Goal: Task Accomplishment & Management: Manage account settings

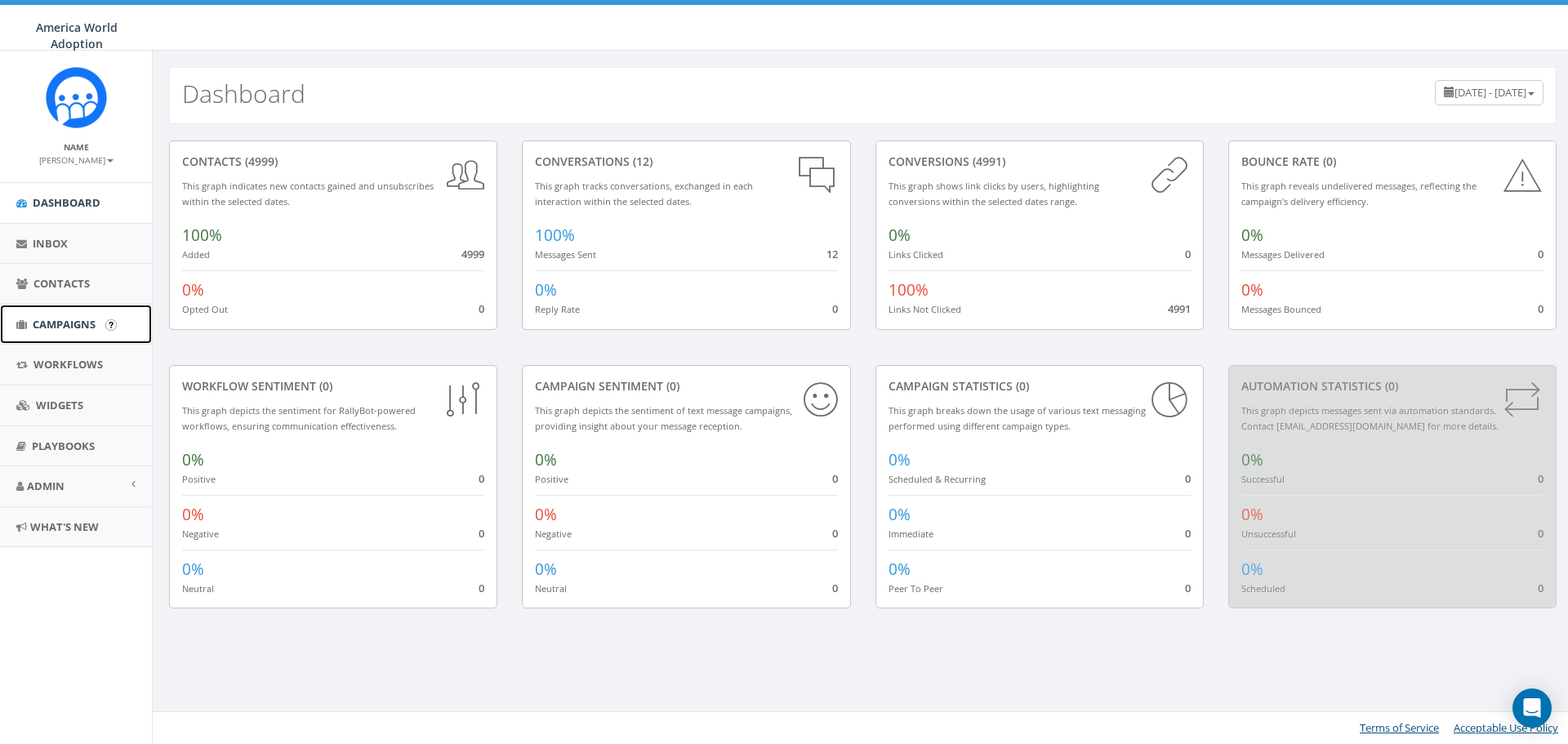
click at [60, 313] on link "Campaigns" at bounding box center [76, 324] width 152 height 40
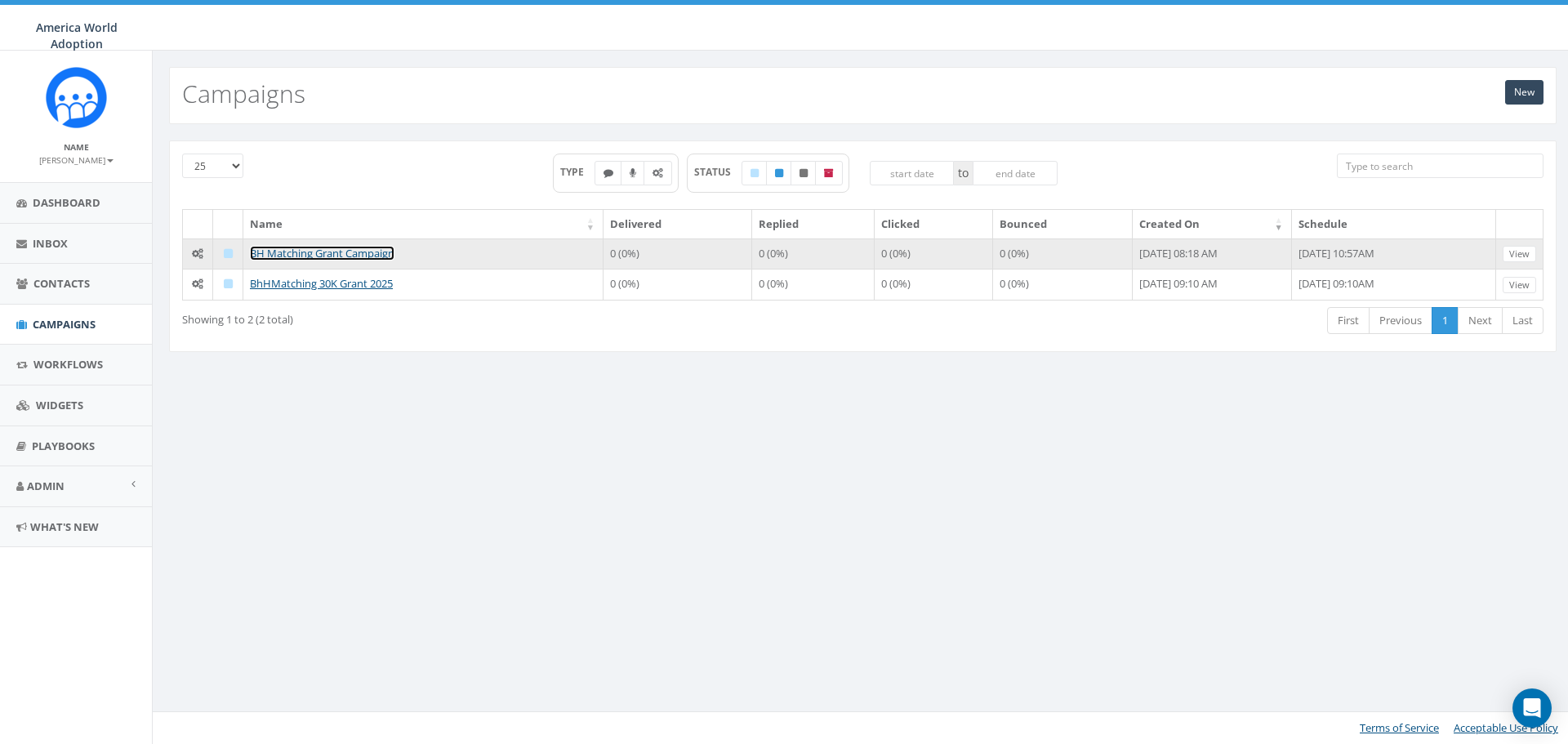
click at [378, 251] on link "BH Matching Grant Campaign" at bounding box center [322, 253] width 144 height 15
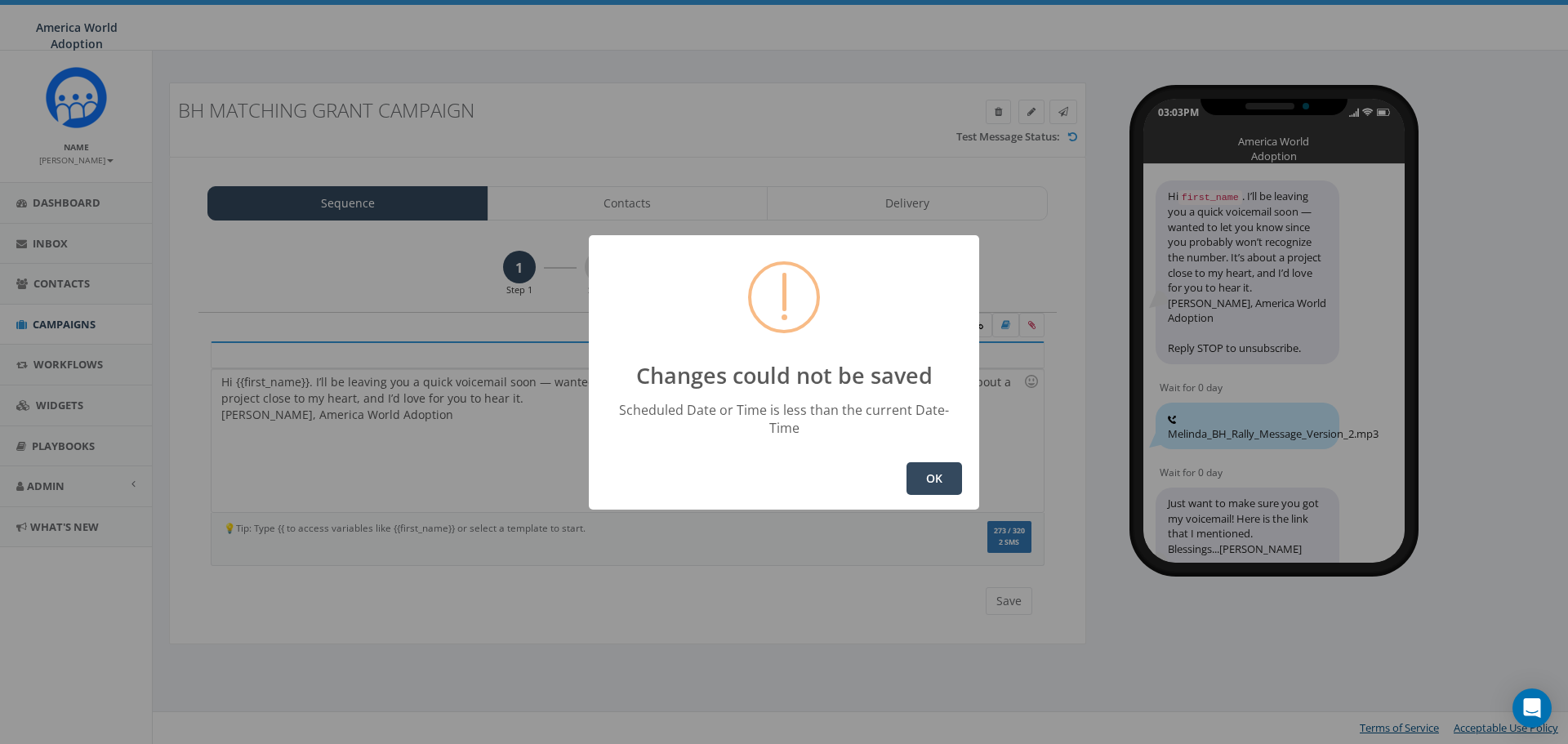
select select
click at [942, 480] on button "OK" at bounding box center [934, 479] width 55 height 33
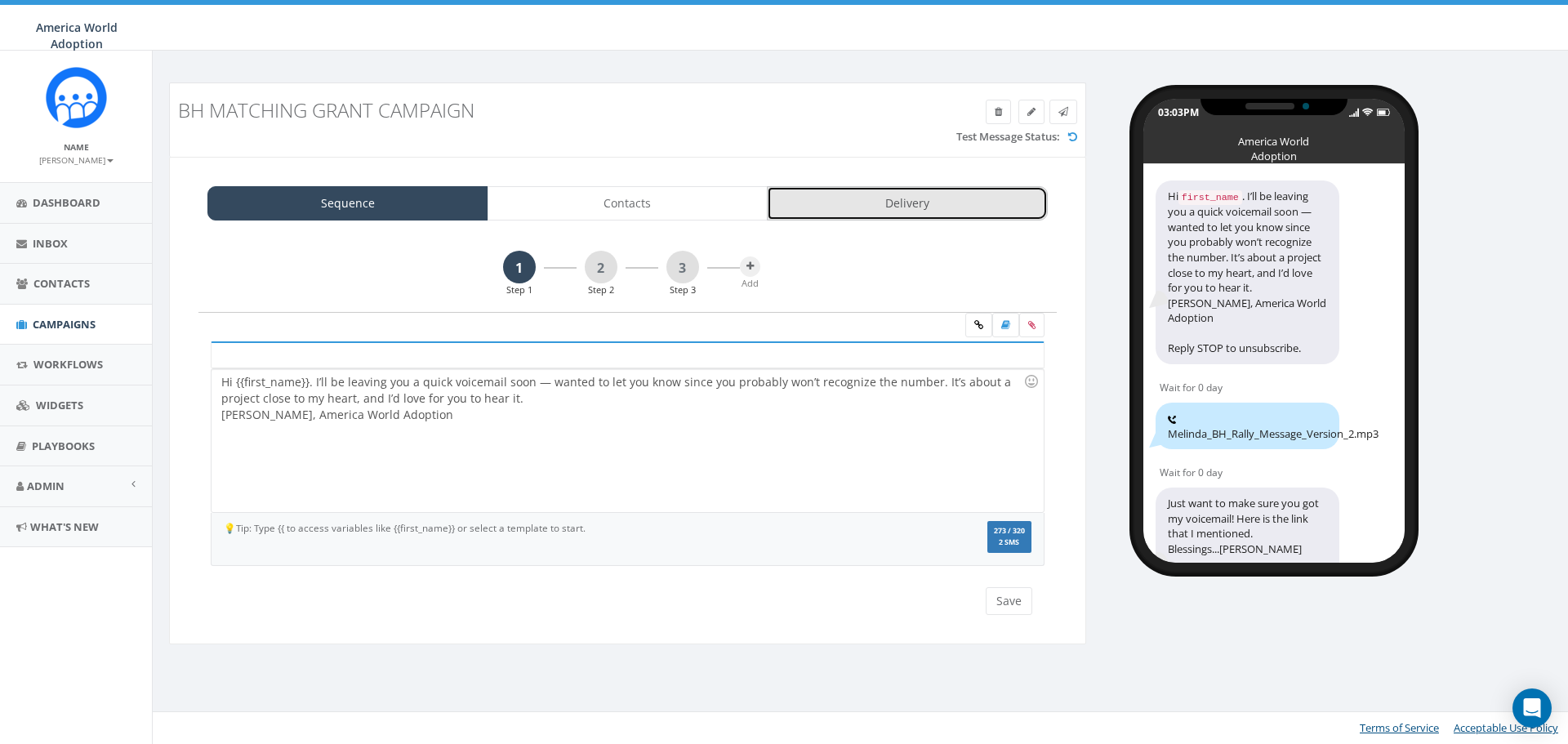
click at [873, 207] on link "Delivery" at bounding box center [907, 204] width 281 height 35
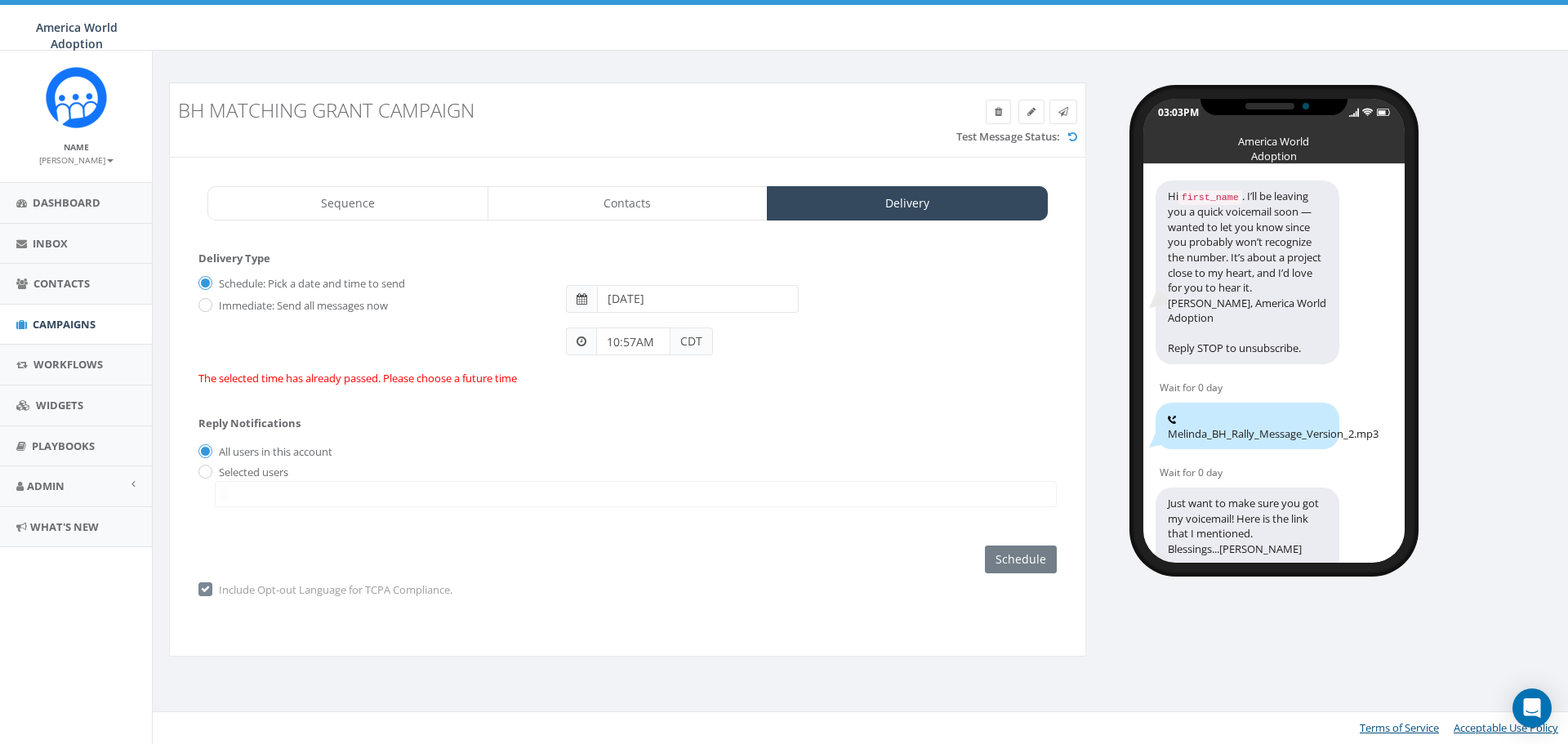
click at [572, 301] on span at bounding box center [582, 299] width 31 height 28
click at [577, 294] on span at bounding box center [582, 299] width 11 height 12
click at [643, 290] on input "[DATE]" at bounding box center [698, 299] width 202 height 28
click at [691, 450] on td "20" at bounding box center [687, 454] width 26 height 25
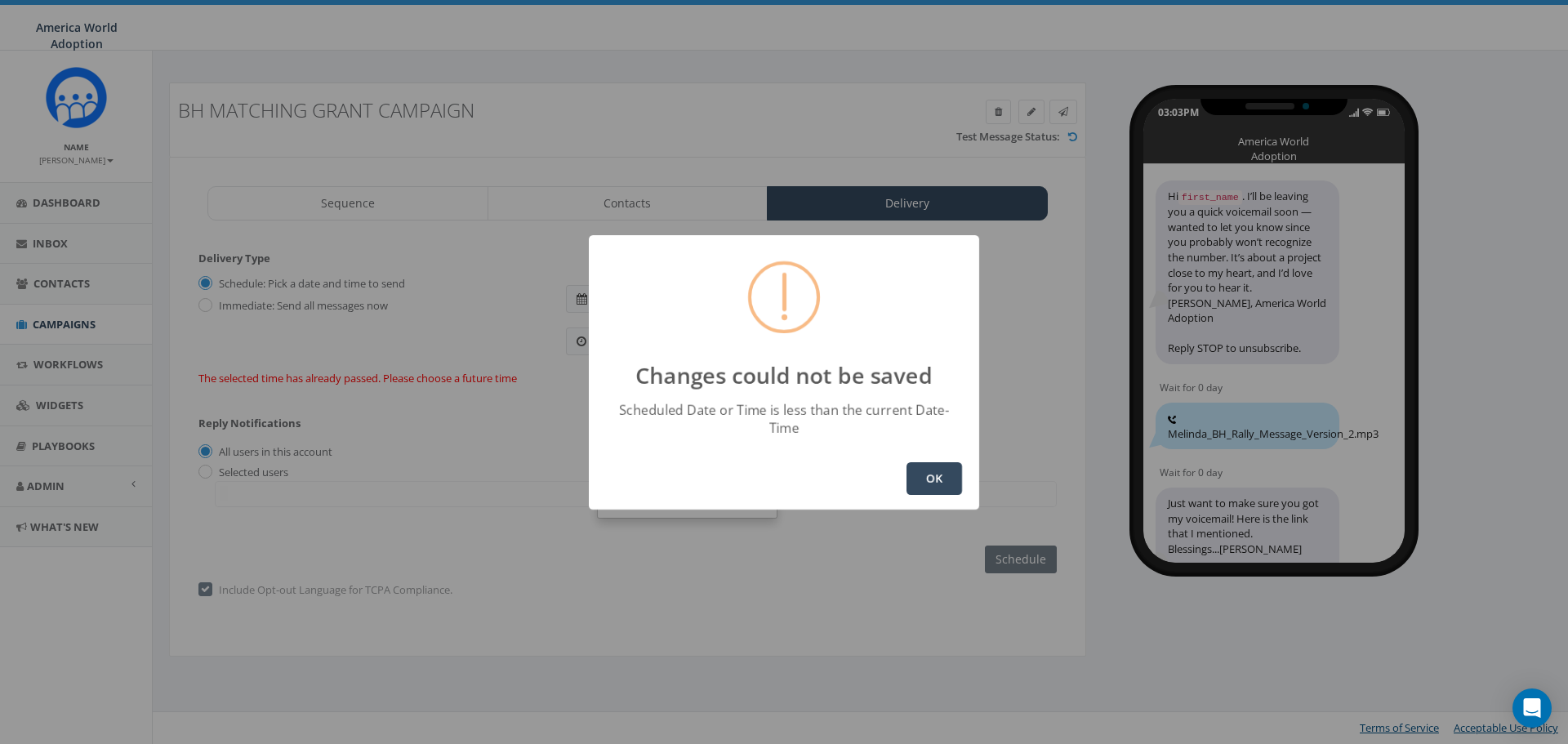
click at [947, 471] on button "OK" at bounding box center [934, 479] width 55 height 33
click at [555, 376] on div "Changes could not be saved Scheduled Date or Time is less than the current Date…" at bounding box center [784, 372] width 1568 height 744
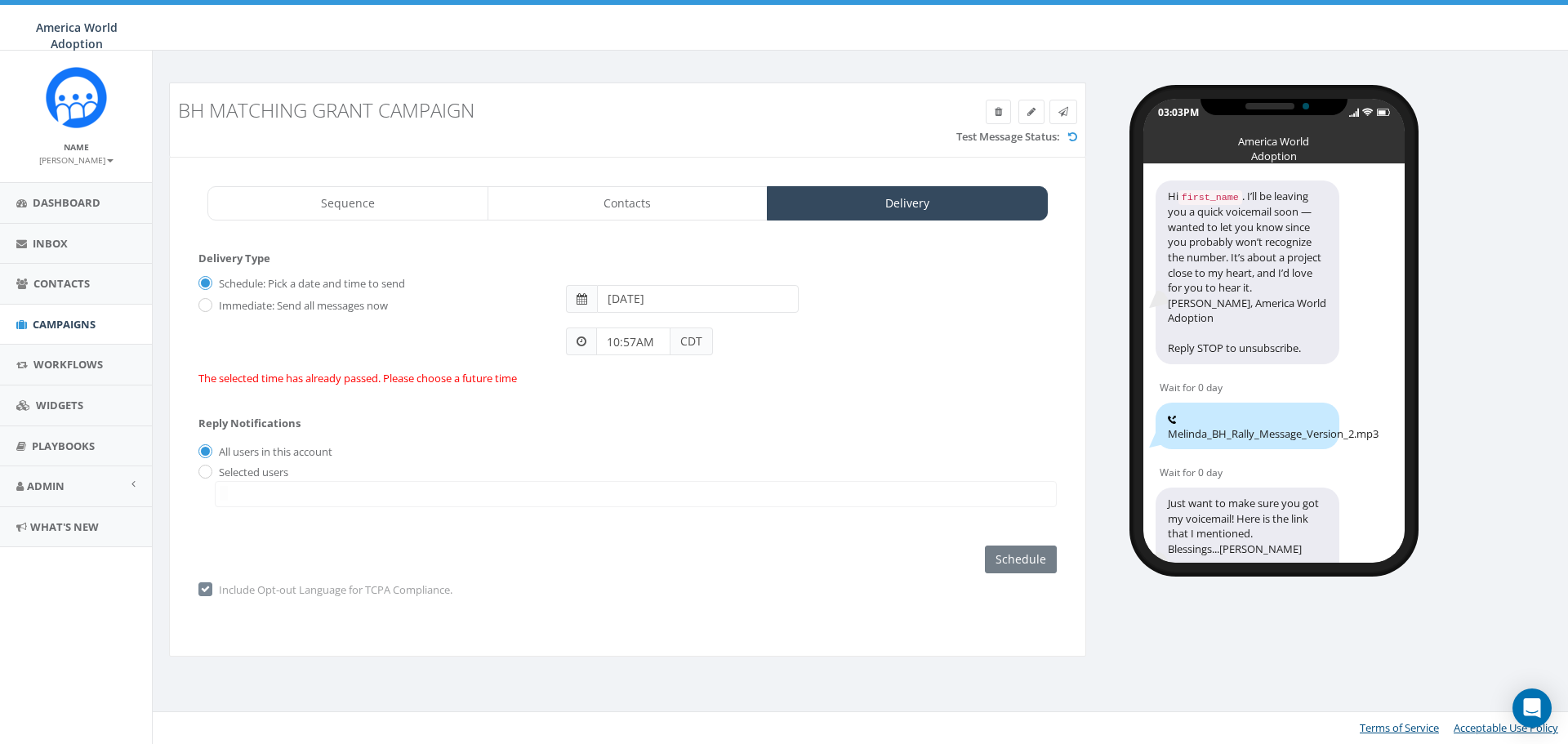
click at [643, 343] on input "10:57AM" at bounding box center [633, 341] width 74 height 28
click at [638, 341] on input "10:57PM" at bounding box center [633, 341] width 74 height 28
type input "4:42PM"
click at [749, 294] on button "PM" at bounding box center [757, 295] width 25 height 25
click at [850, 357] on div "Schedule: Pick a date and time to send Immediate: Send all messages now S M T W…" at bounding box center [628, 327] width 859 height 116
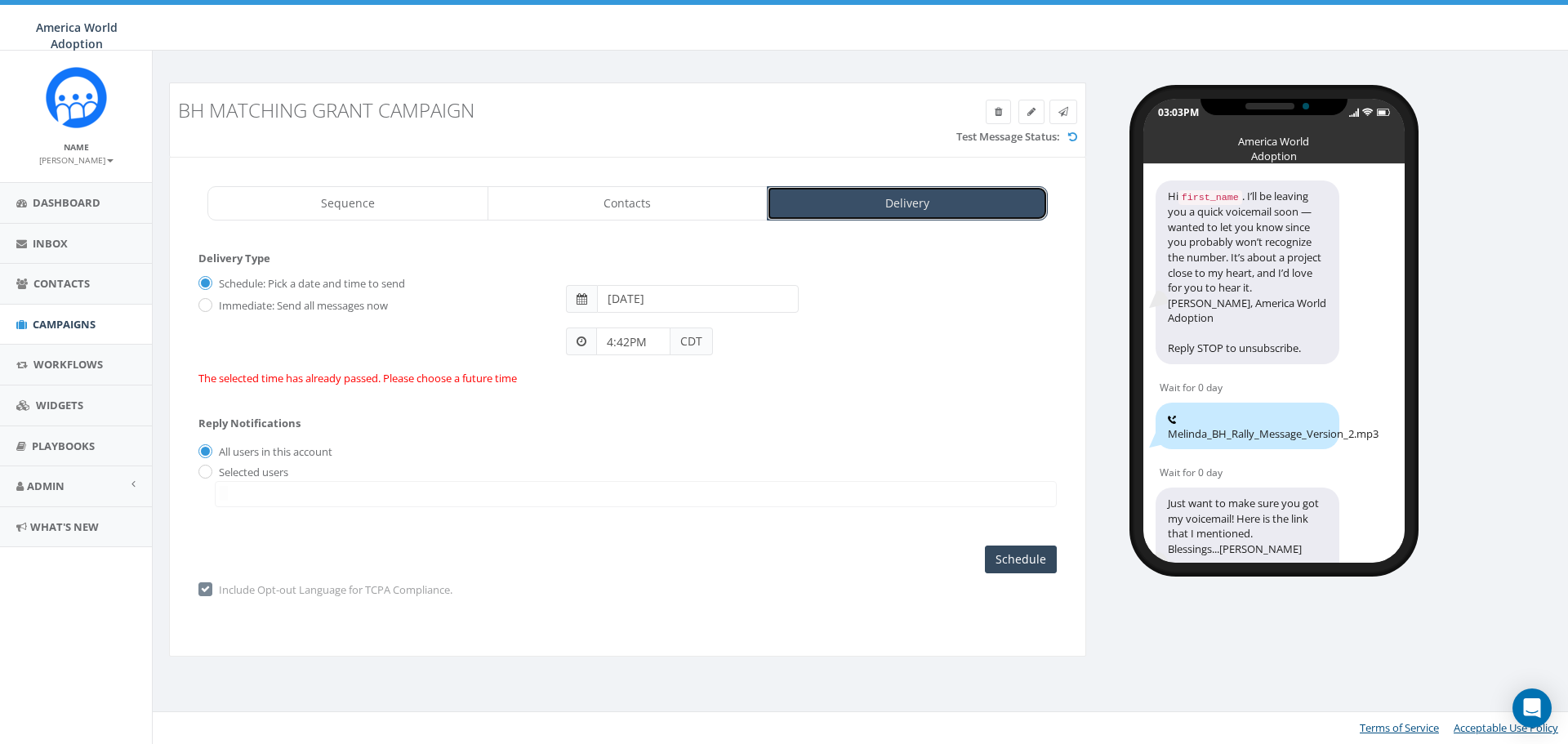
click at [957, 195] on link "Delivery" at bounding box center [907, 204] width 281 height 35
click at [407, 200] on link "Sequence" at bounding box center [348, 204] width 281 height 35
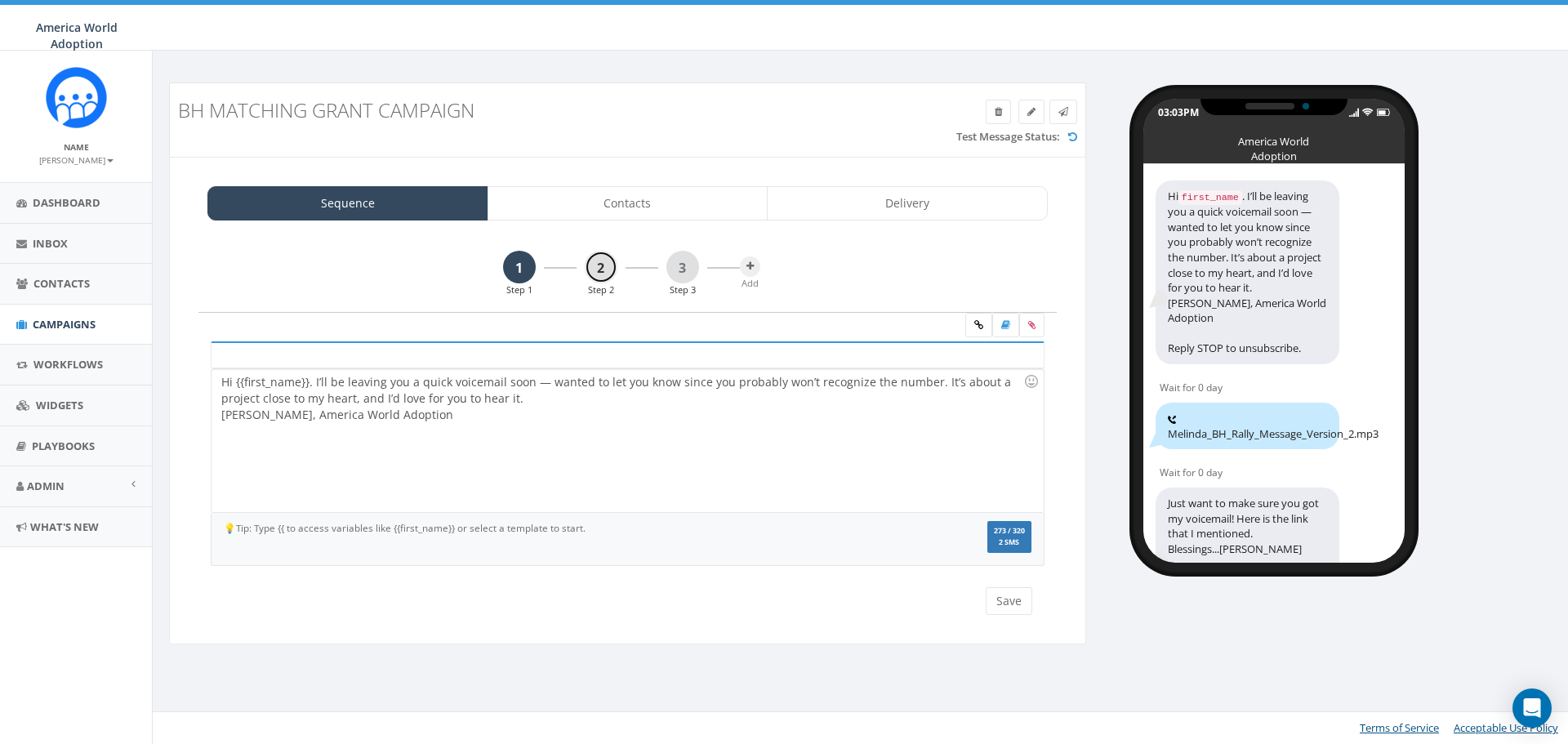
click at [599, 268] on link "2" at bounding box center [601, 267] width 33 height 33
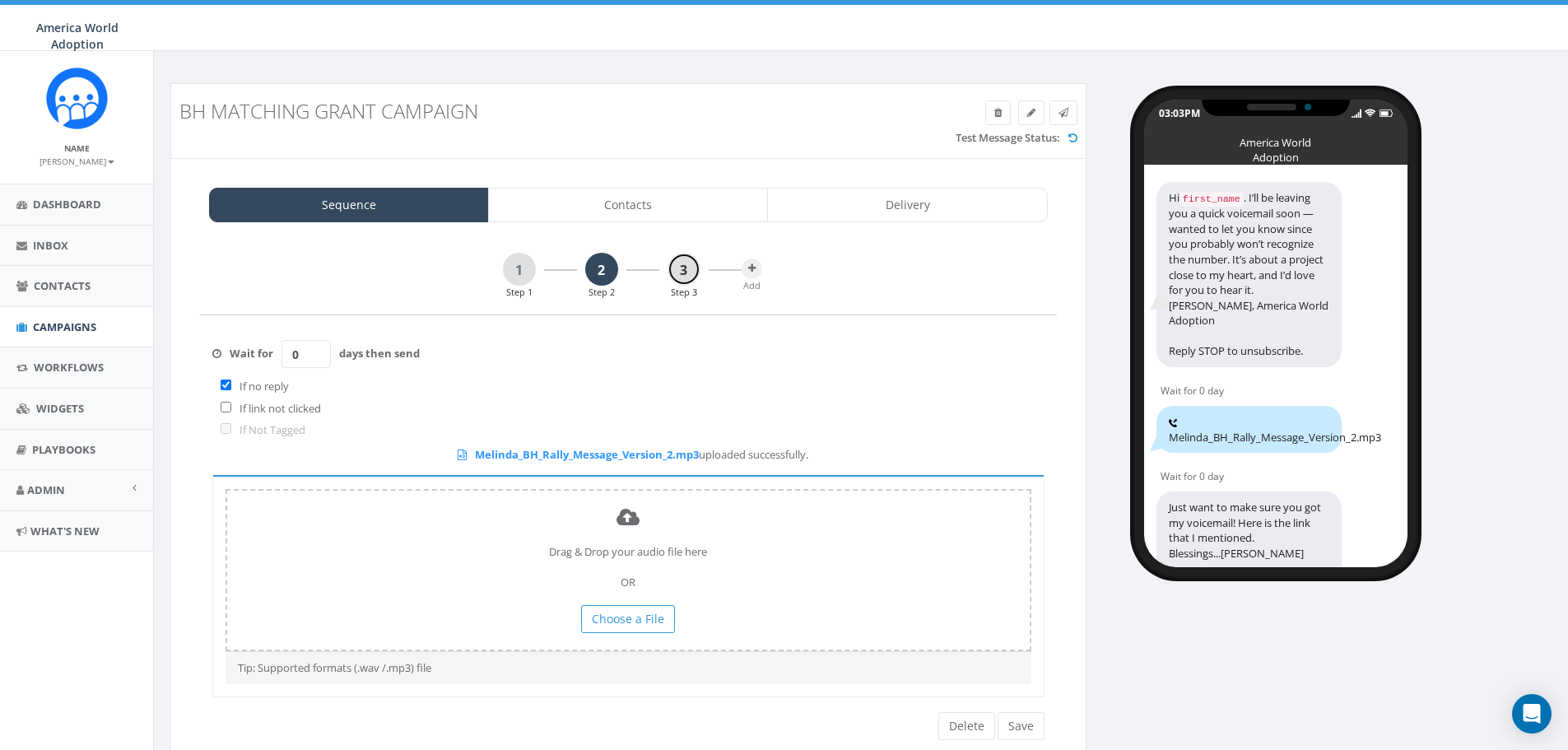
click at [680, 277] on link "3" at bounding box center [684, 269] width 33 height 33
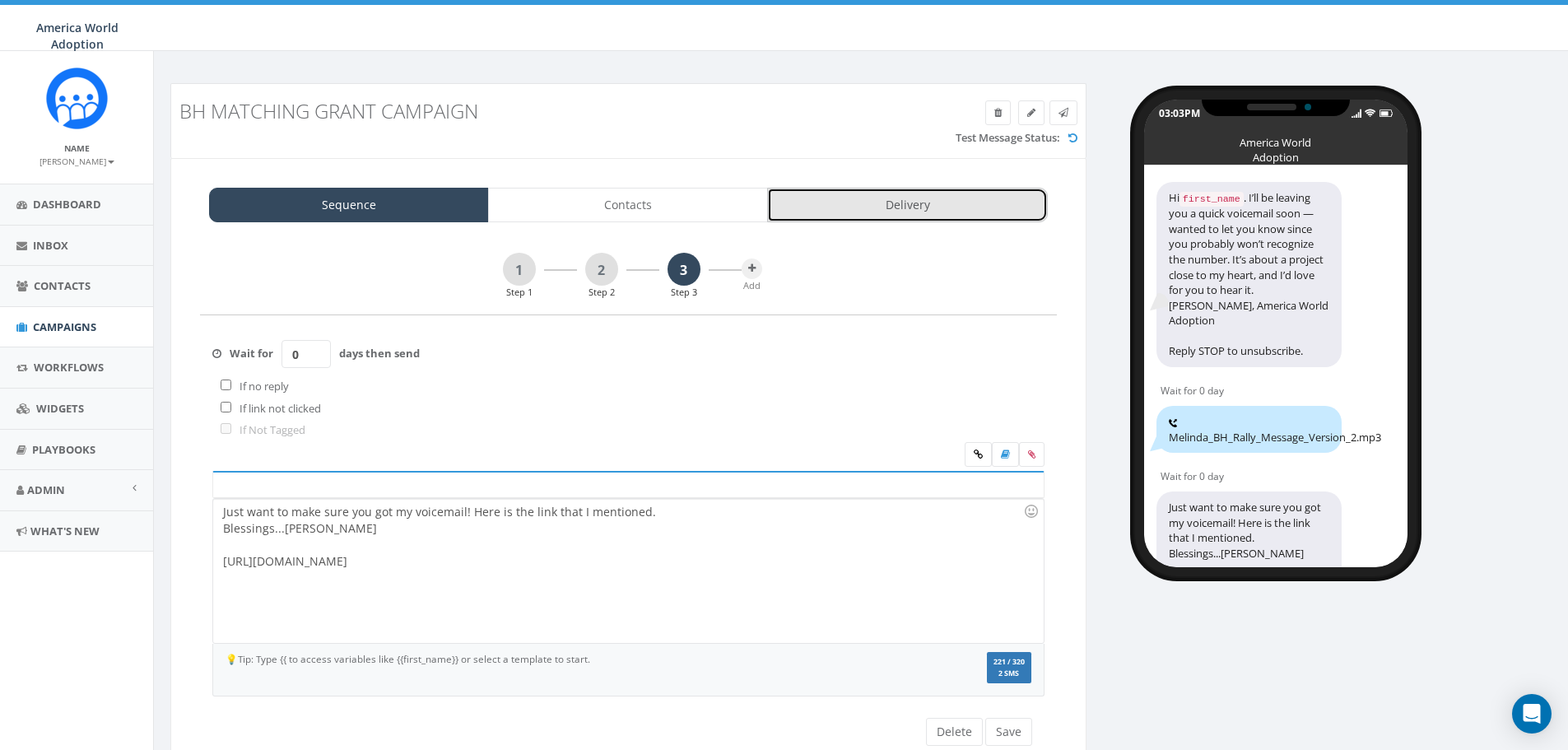
click at [945, 201] on link "Delivery" at bounding box center [907, 205] width 280 height 35
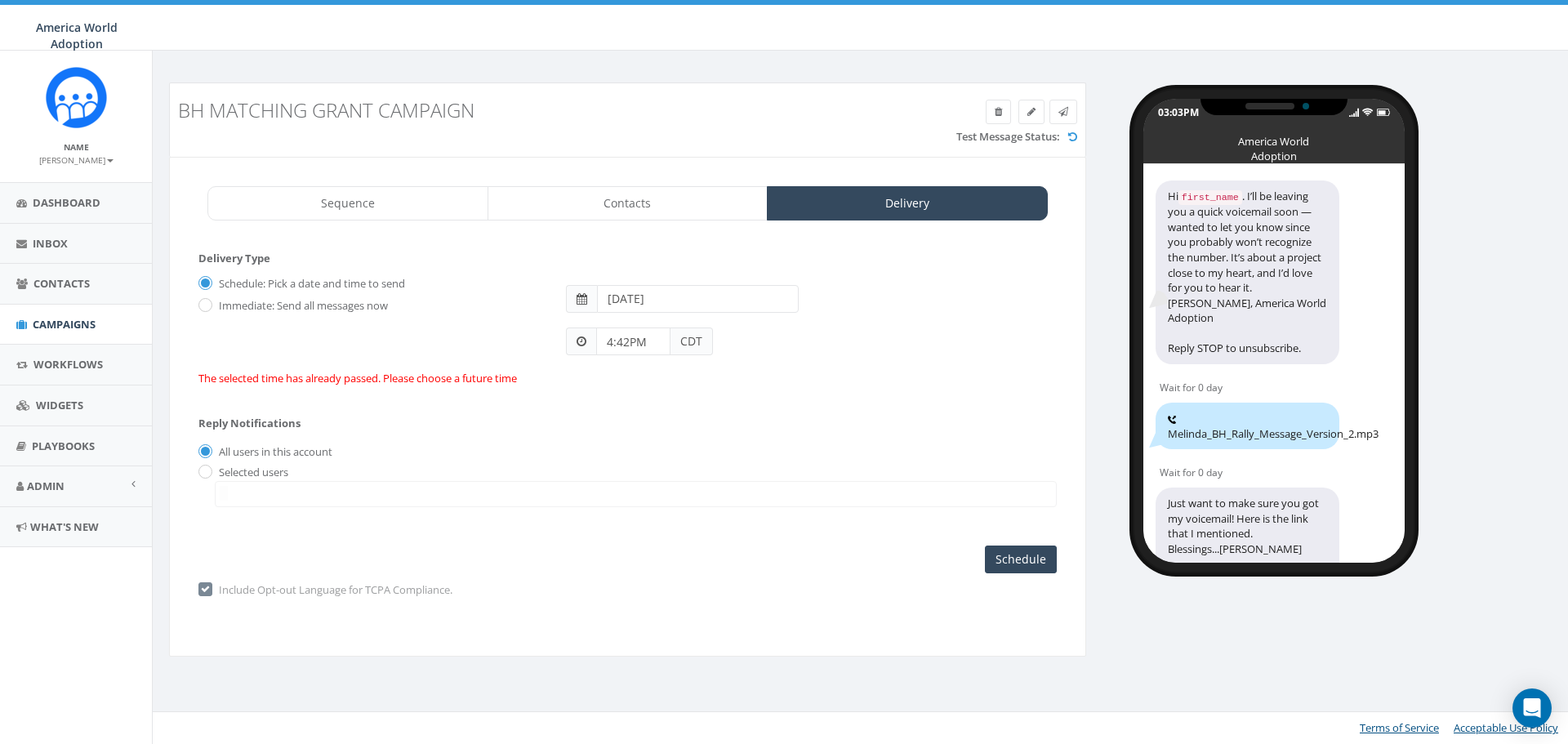
click at [1034, 558] on div "Schedule Launch Campaign Send Now Schedule" at bounding box center [1020, 560] width 72 height 28
click at [1005, 558] on div "Schedule Launch Campaign Send Now Schedule" at bounding box center [1020, 560] width 72 height 28
click at [653, 421] on div "Reply Notifications All users in this account Selected users melinda.salle@awaa…" at bounding box center [628, 458] width 859 height 115
click at [672, 296] on input "[DATE]" at bounding box center [698, 299] width 202 height 28
click at [833, 373] on div "The selected time has already passed. Please choose a future time" at bounding box center [628, 379] width 859 height 16
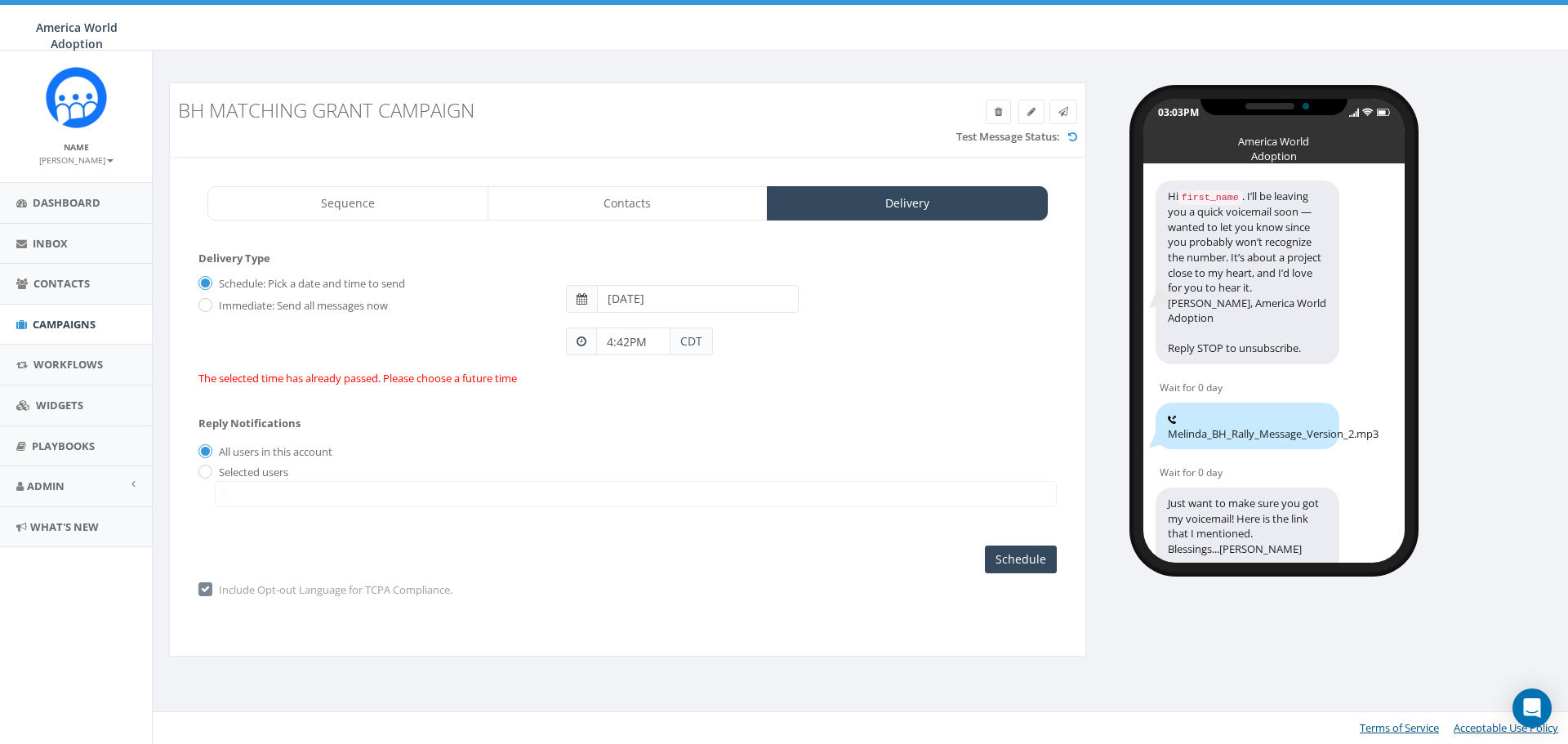
click at [1024, 562] on div "Schedule Launch Campaign Send Now Schedule" at bounding box center [1020, 560] width 72 height 28
click at [683, 308] on input "[DATE]" at bounding box center [698, 299] width 202 height 28
click at [683, 450] on td "20" at bounding box center [687, 454] width 26 height 25
click at [848, 352] on div "4:42PM CDT" at bounding box center [811, 334] width 515 height 43
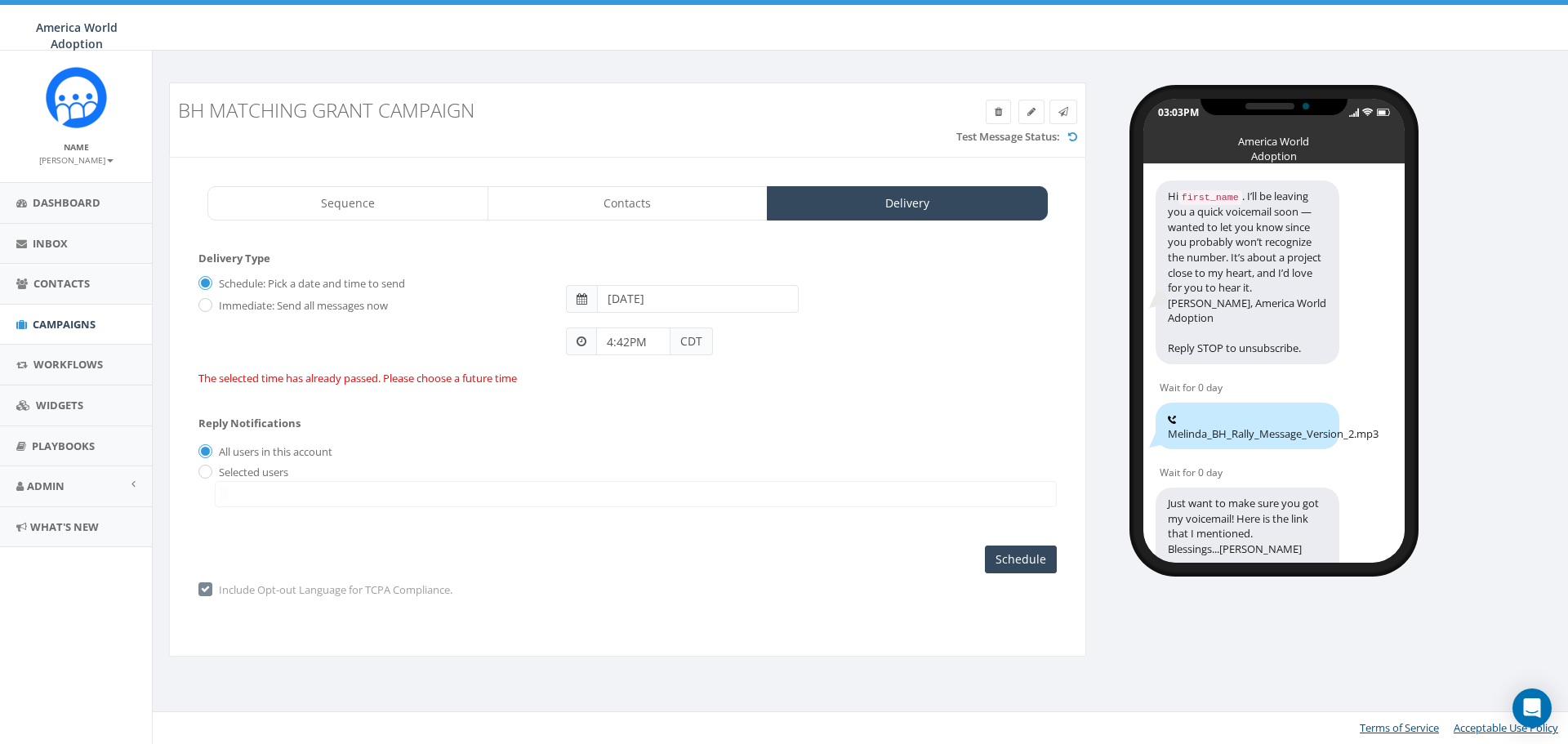
click at [1023, 557] on div "Schedule Launch Campaign Send Now Schedule" at bounding box center [1020, 560] width 72 height 28
click at [206, 301] on input "Immediate: Send all messages now" at bounding box center [204, 306] width 11 height 11
radio input "true"
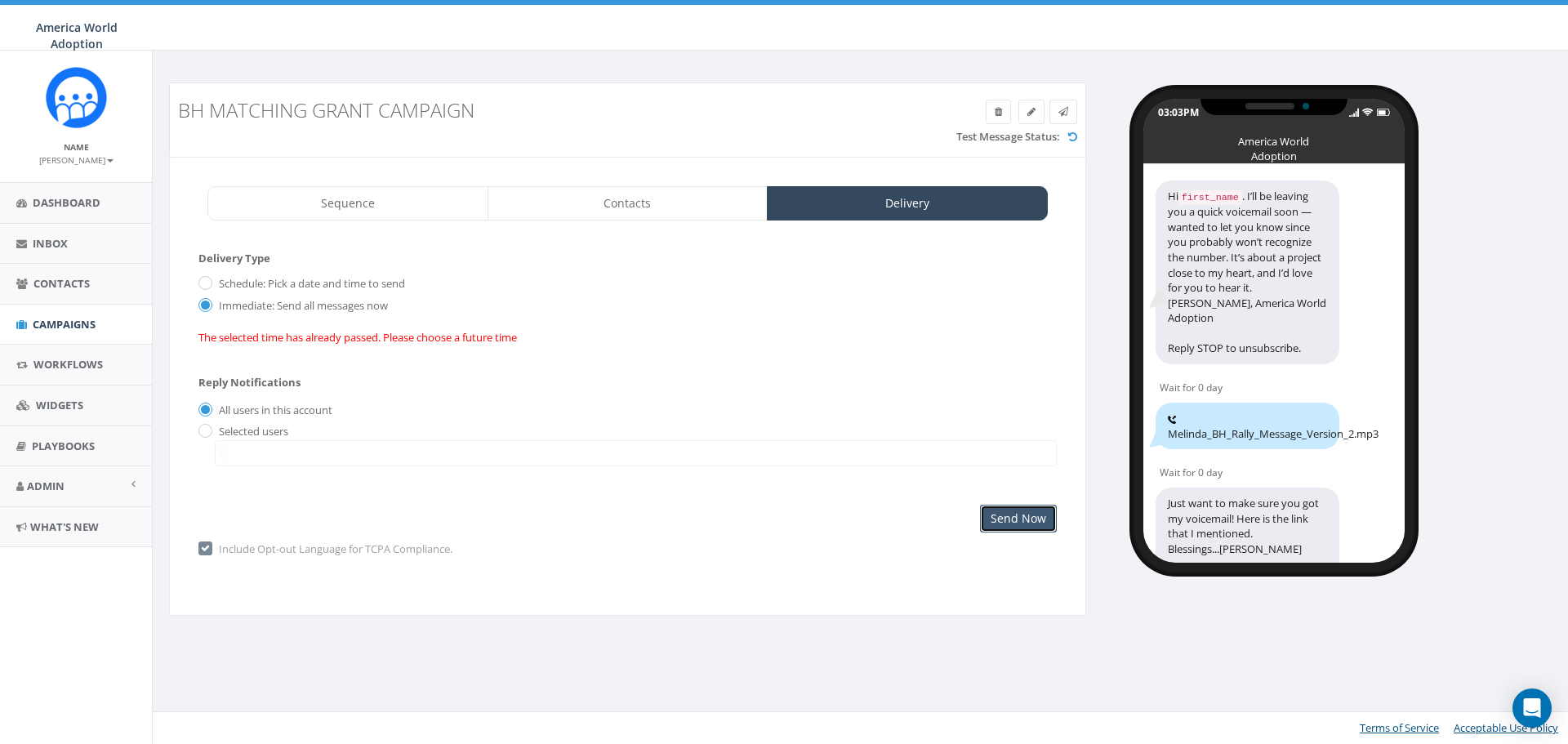
click at [1034, 516] on input "Send Now" at bounding box center [1018, 519] width 77 height 28
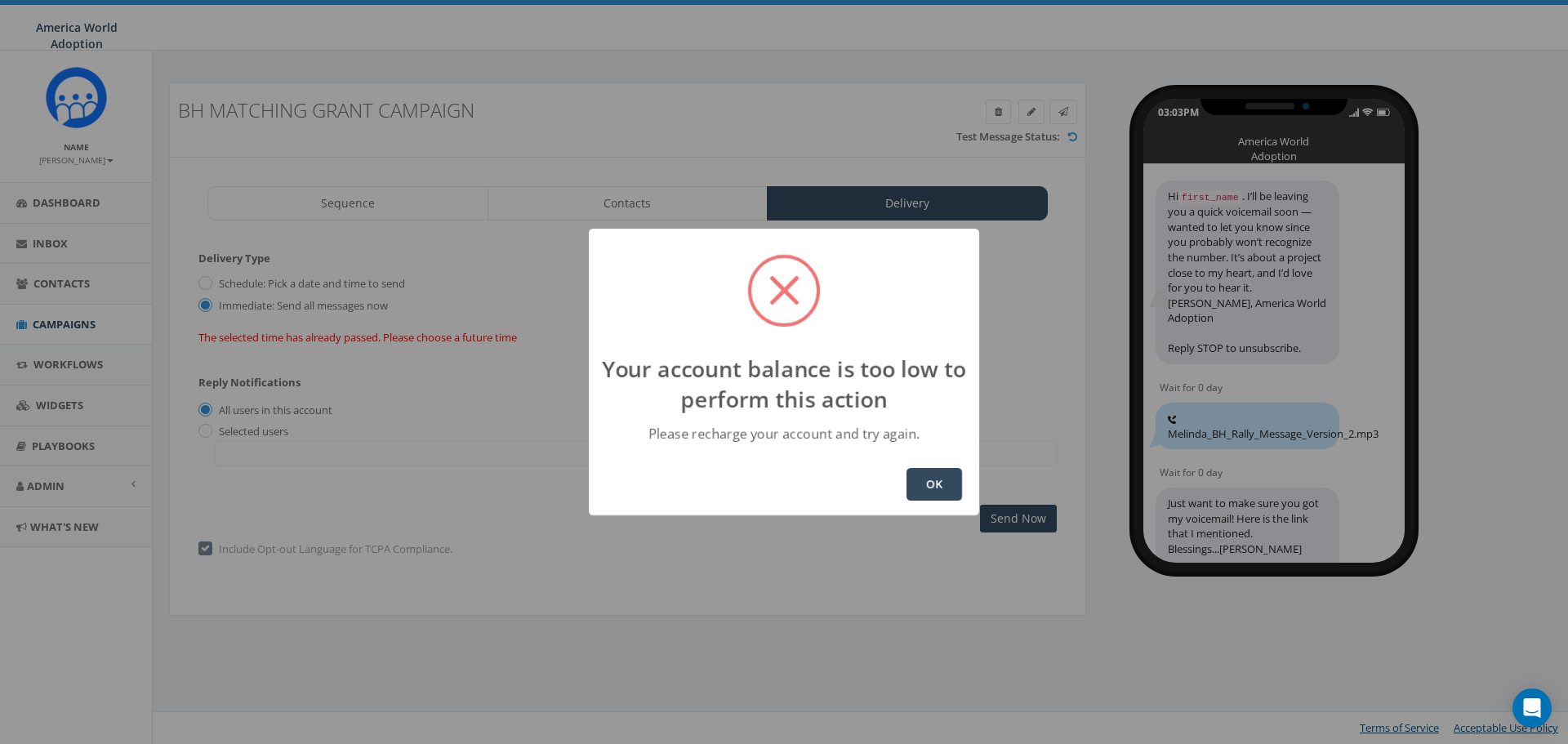
click at [938, 470] on button "OK" at bounding box center [934, 484] width 55 height 33
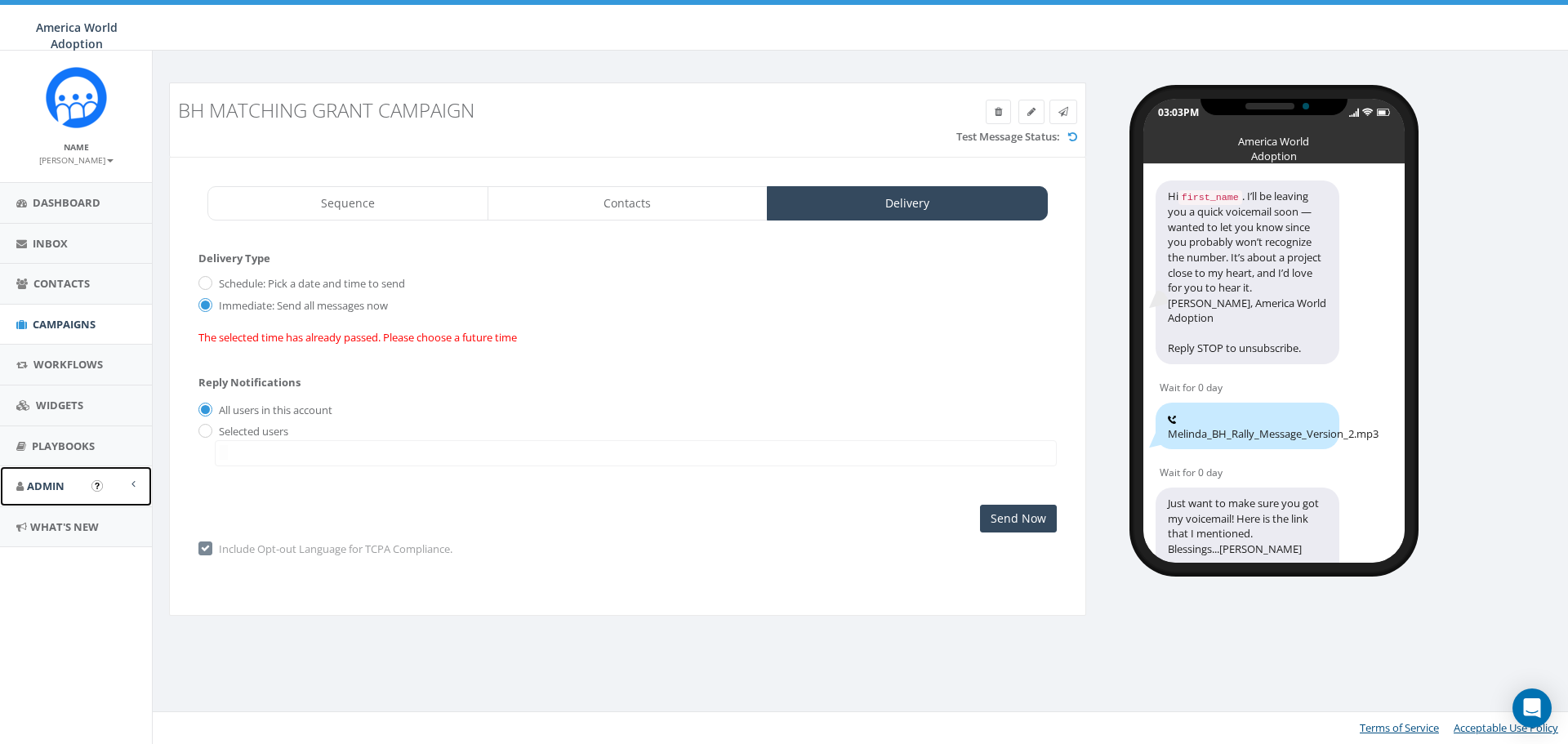
click at [48, 490] on span "Admin" at bounding box center [46, 486] width 38 height 15
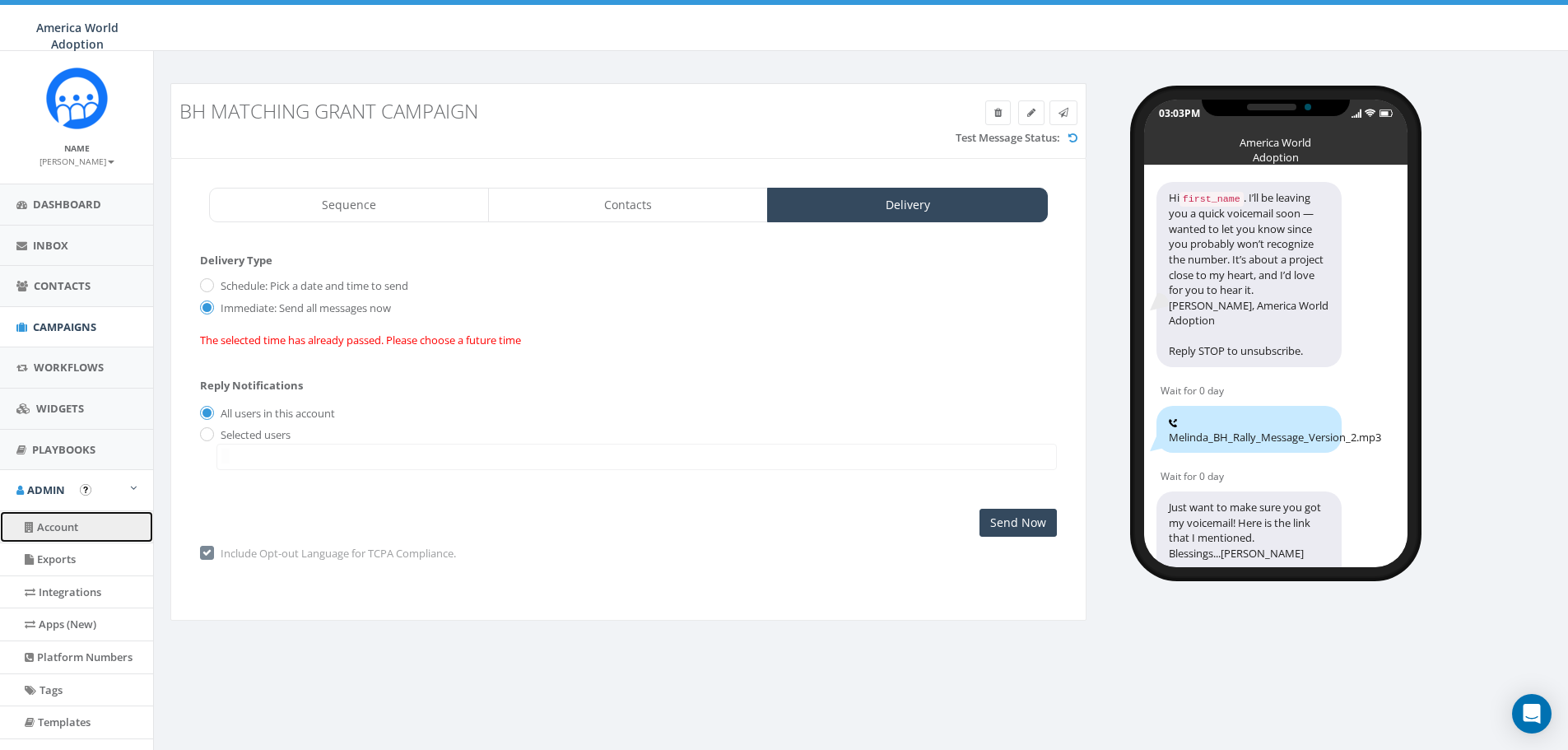
click at [52, 535] on link "Account" at bounding box center [76, 527] width 153 height 32
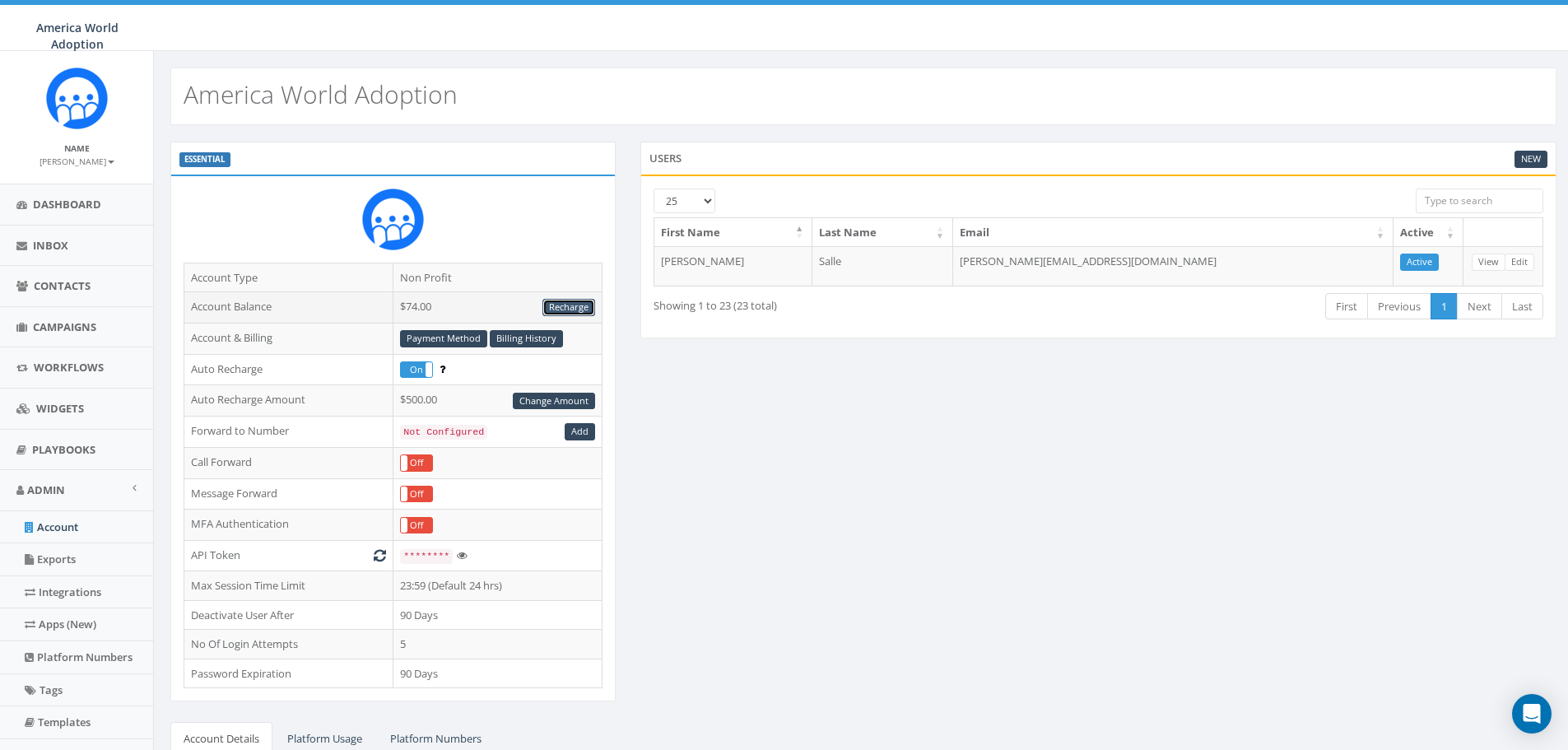
click at [570, 303] on link "Recharge" at bounding box center [568, 307] width 52 height 17
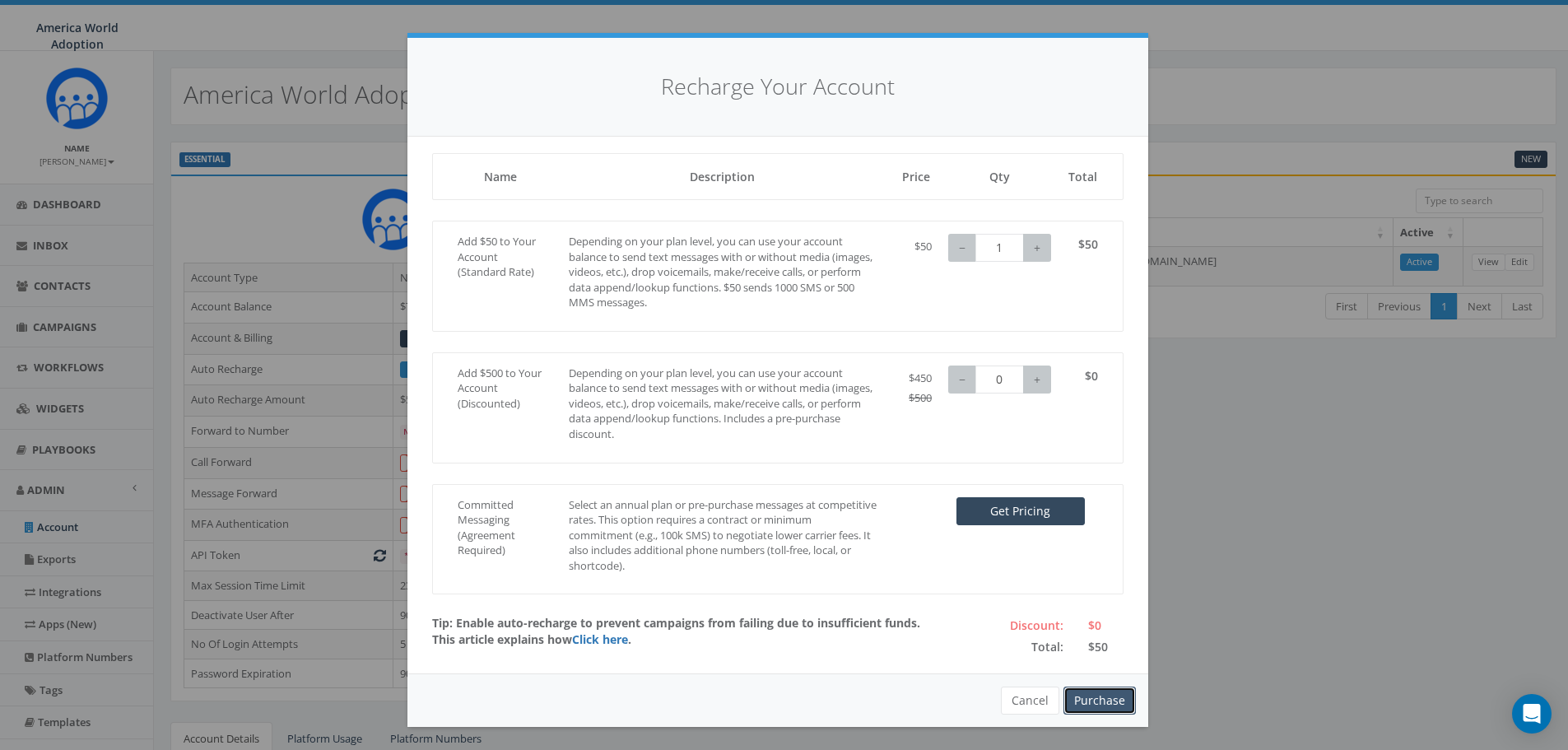
click at [1112, 709] on button "Purchase" at bounding box center [1099, 701] width 72 height 28
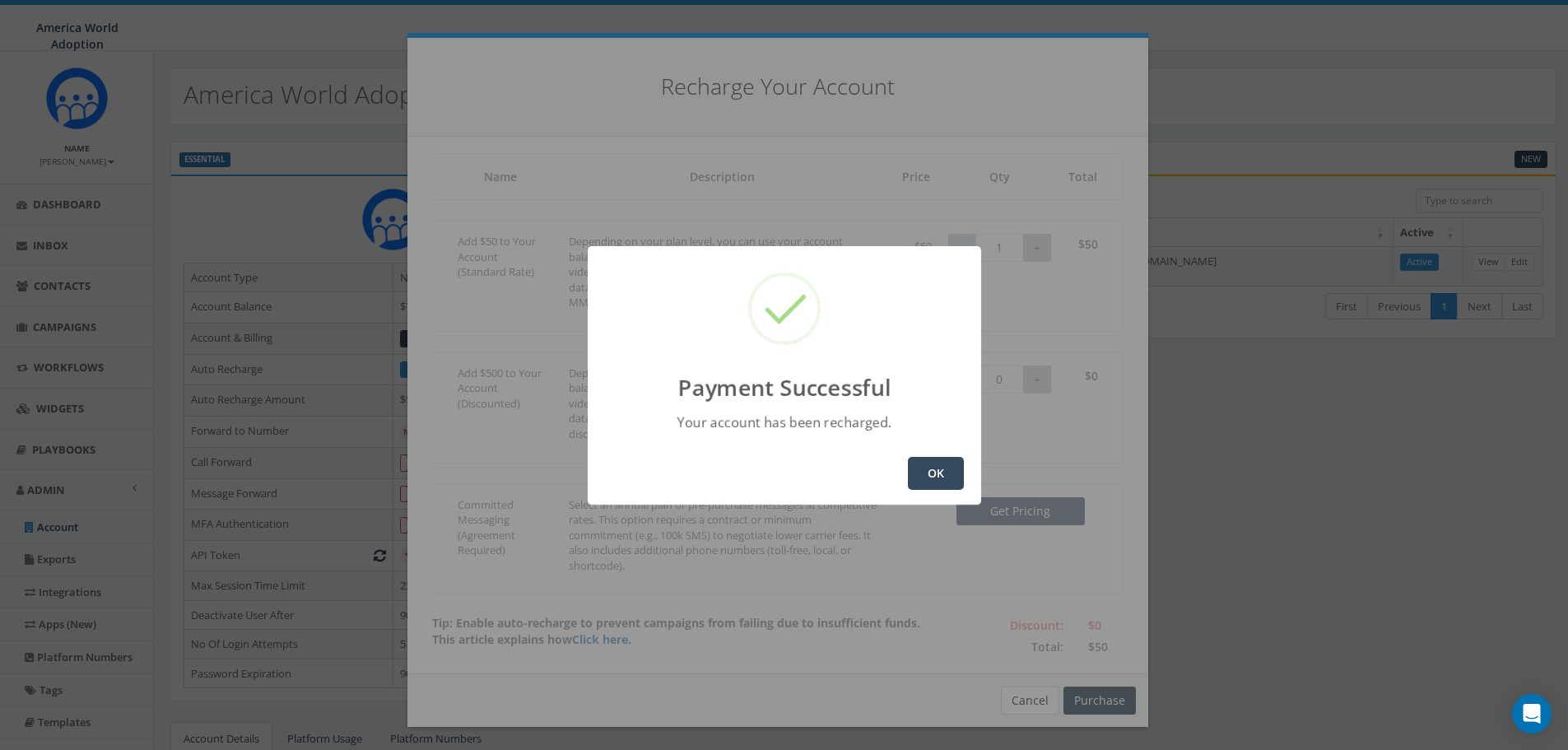
click at [927, 476] on button "OK" at bounding box center [935, 474] width 56 height 33
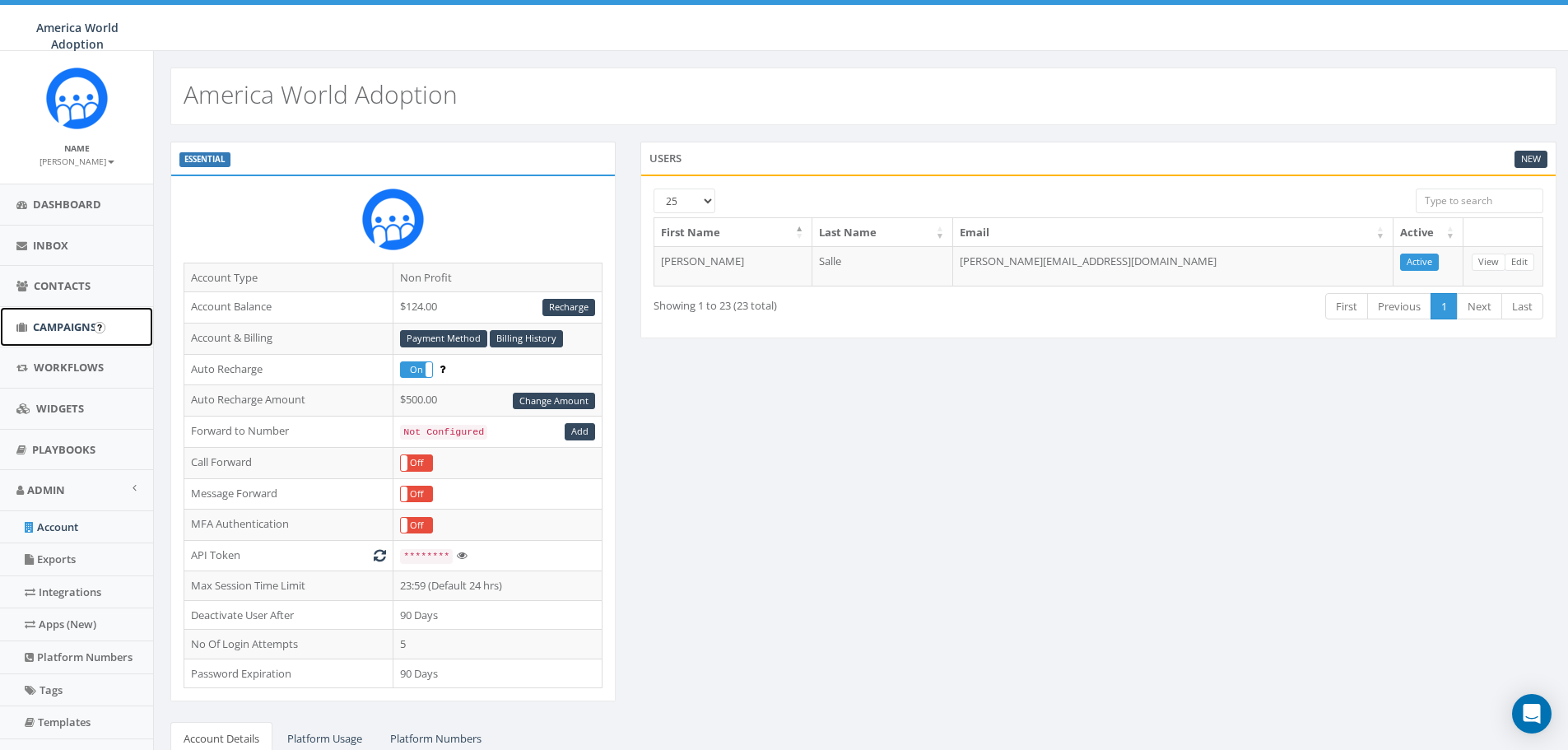
click at [48, 322] on span "Campaigns" at bounding box center [65, 327] width 63 height 15
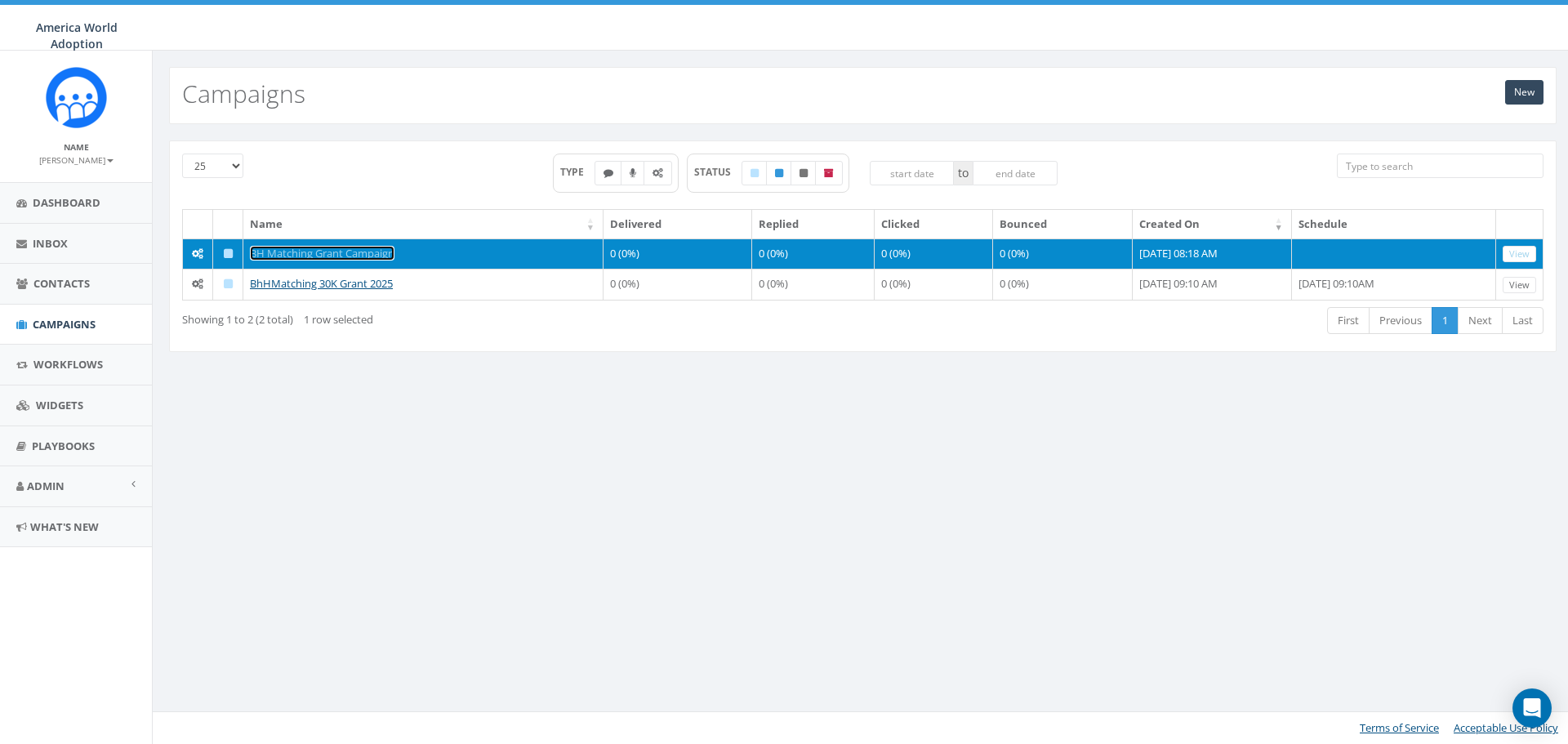
click at [352, 254] on link "BH Matching Grant Campaign" at bounding box center [322, 253] width 144 height 15
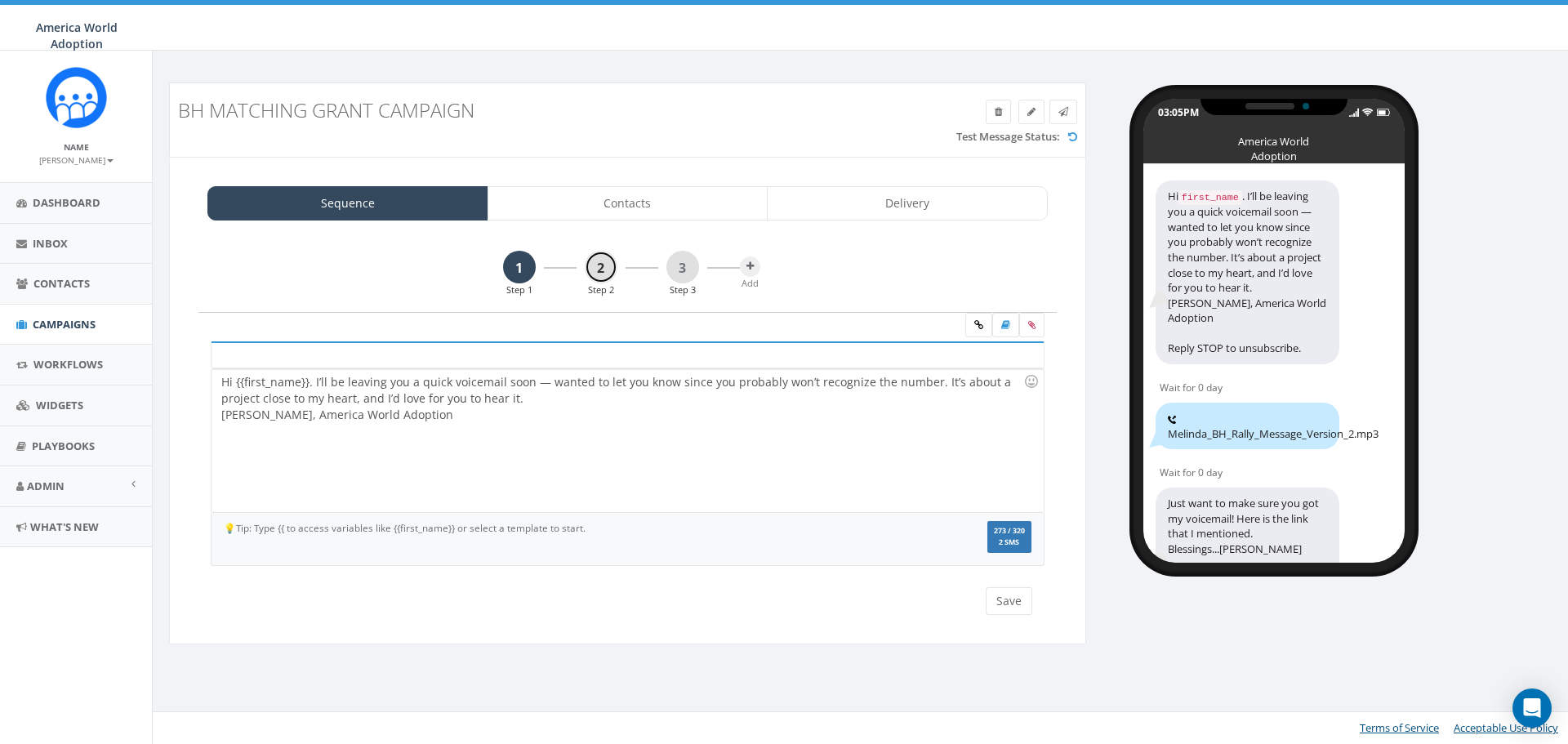
click at [596, 270] on link "2" at bounding box center [601, 267] width 33 height 33
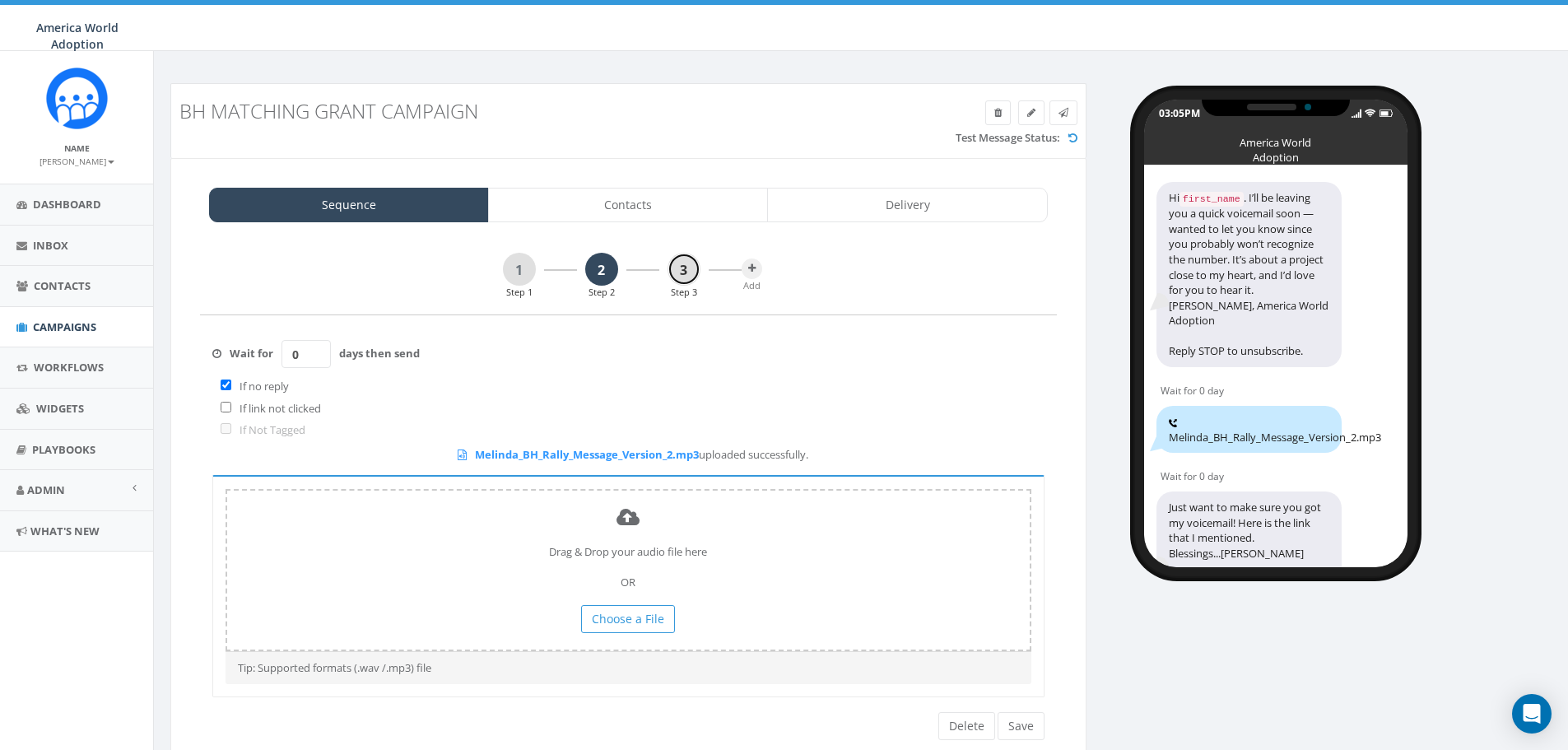
click at [684, 261] on link "3" at bounding box center [684, 269] width 33 height 33
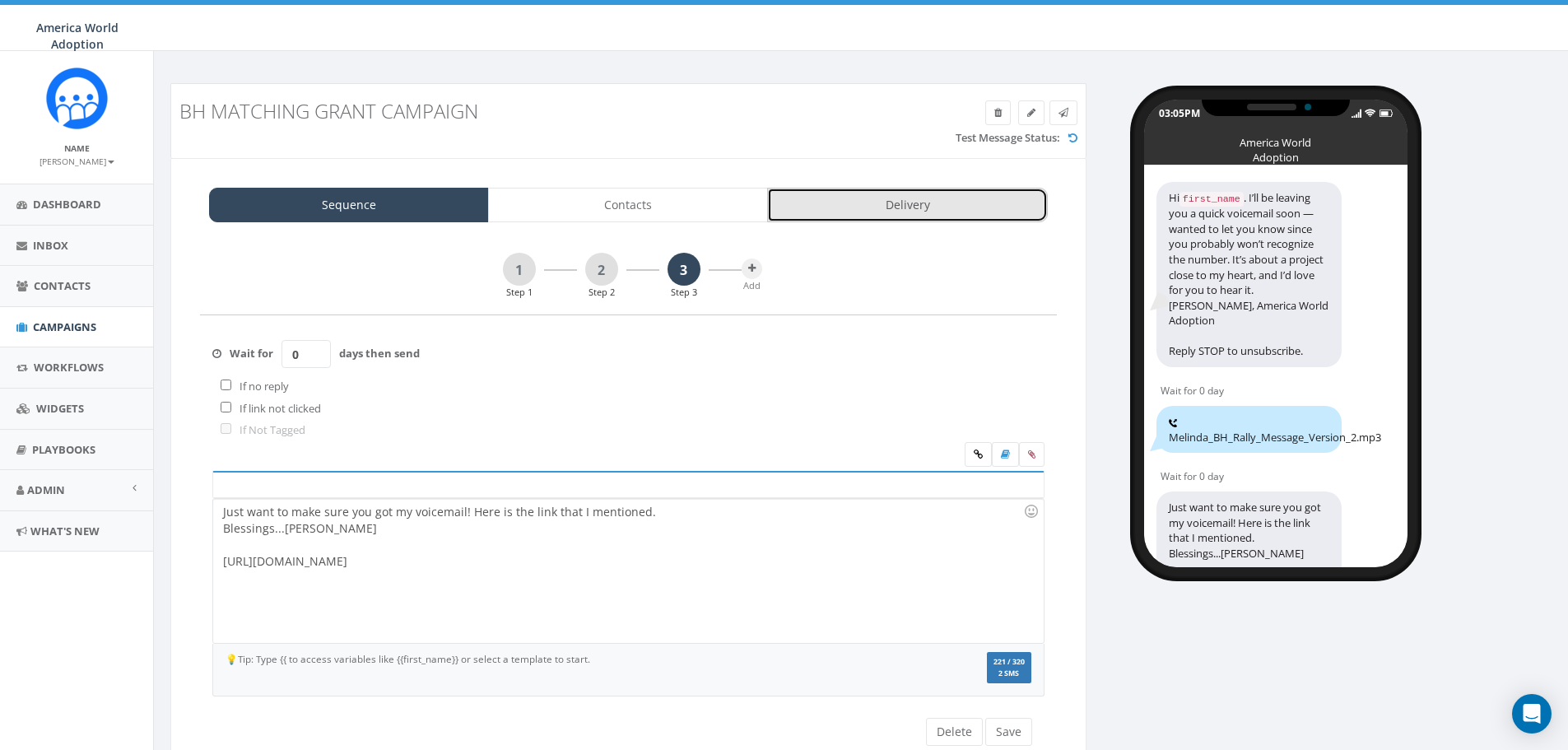
click at [913, 198] on link "Delivery" at bounding box center [907, 205] width 280 height 35
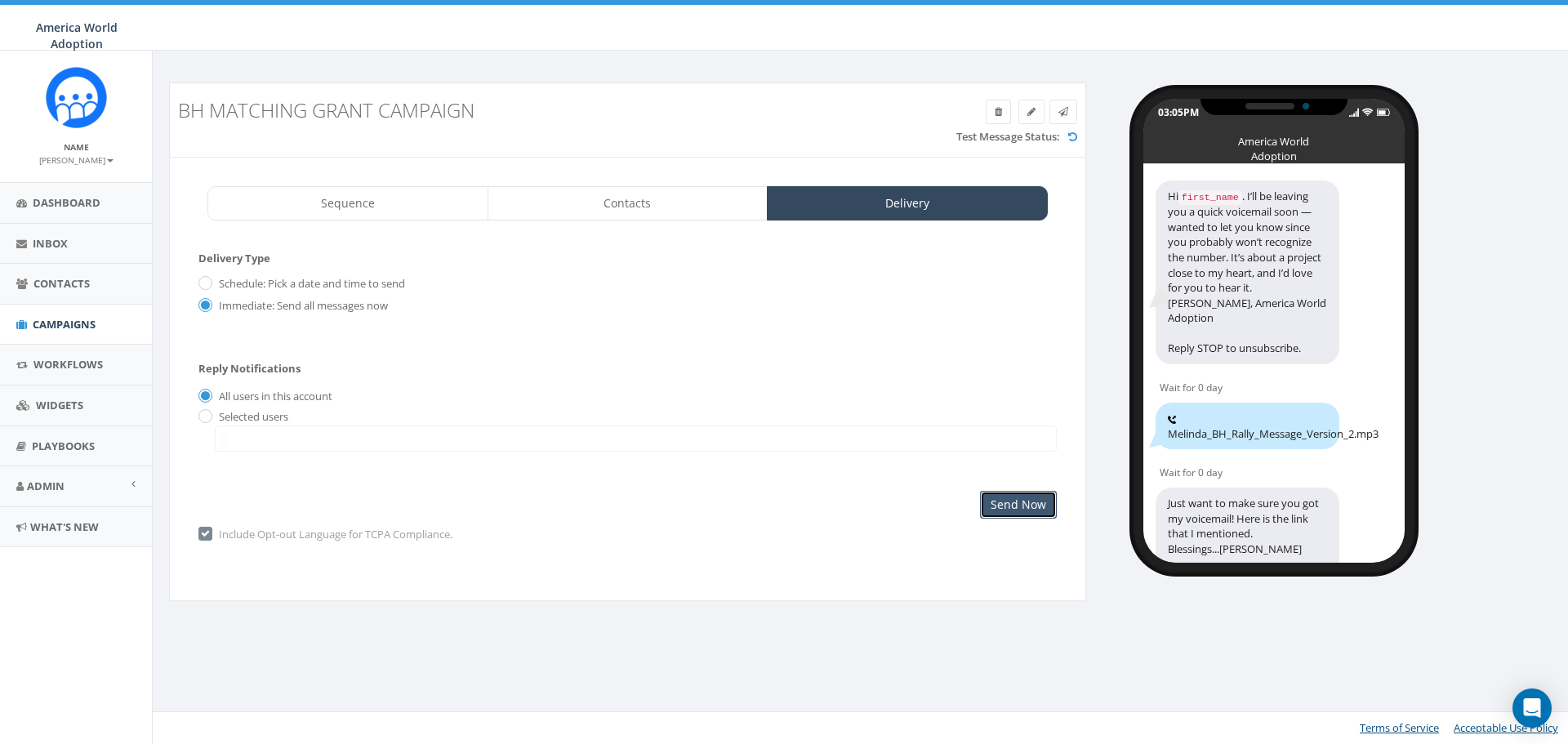
click at [1010, 501] on input "Send Now" at bounding box center [1018, 505] width 77 height 28
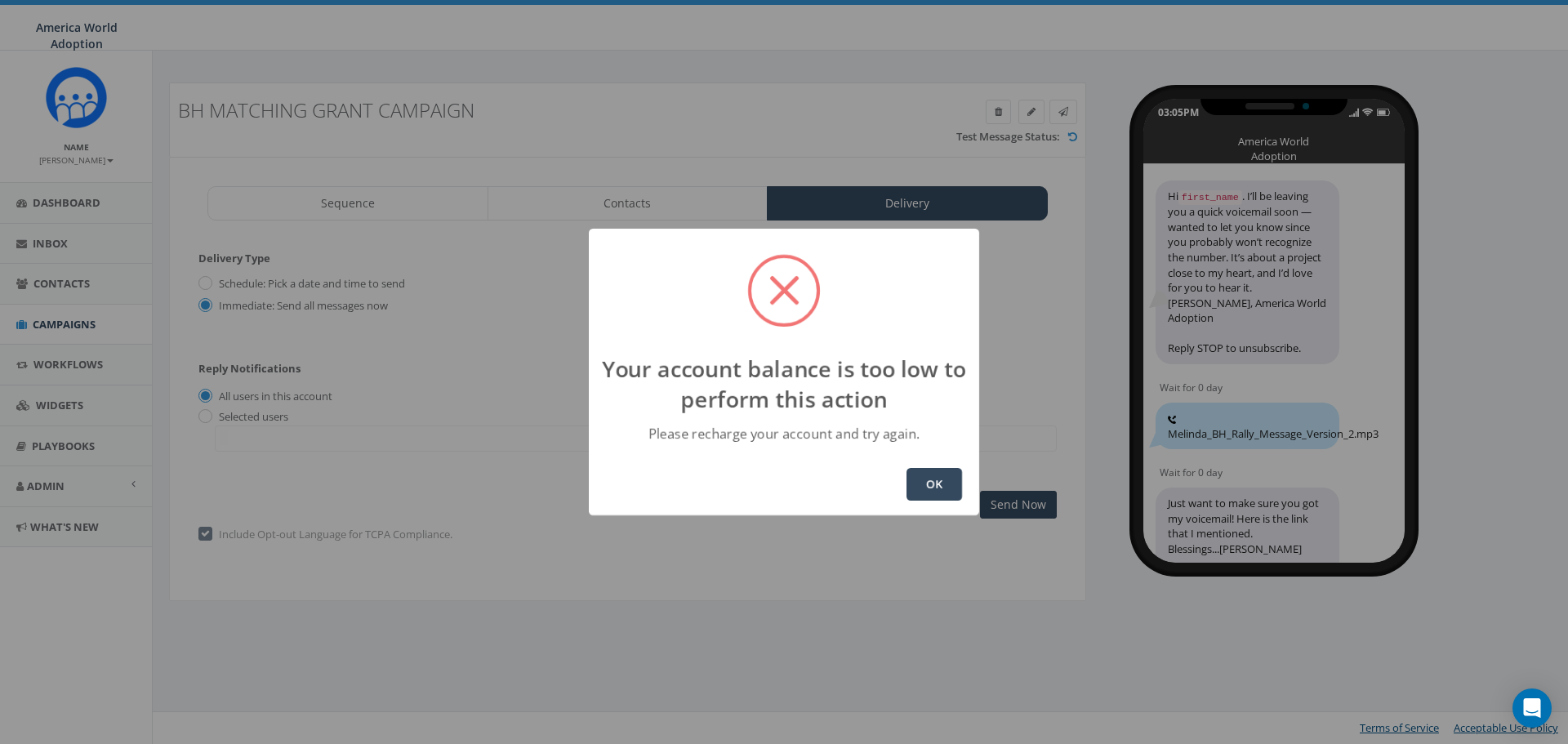
click at [929, 480] on button "OK" at bounding box center [934, 484] width 55 height 33
